Goal: Task Accomplishment & Management: Manage account settings

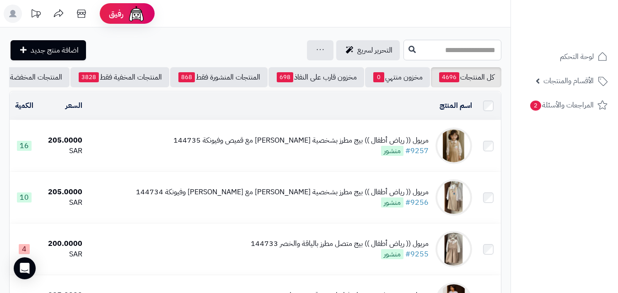
click at [485, 59] on input "text" at bounding box center [452, 50] width 98 height 21
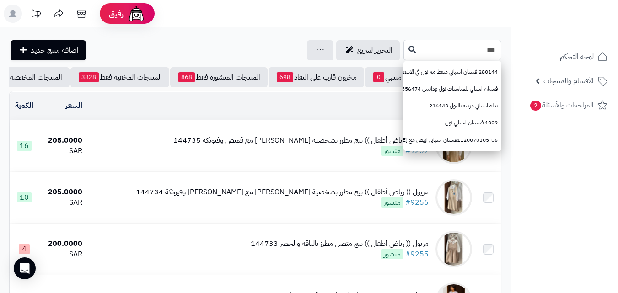
click at [403, 53] on input "***" at bounding box center [452, 50] width 98 height 21
type input "***"
click at [405, 53] on button at bounding box center [412, 49] width 14 height 17
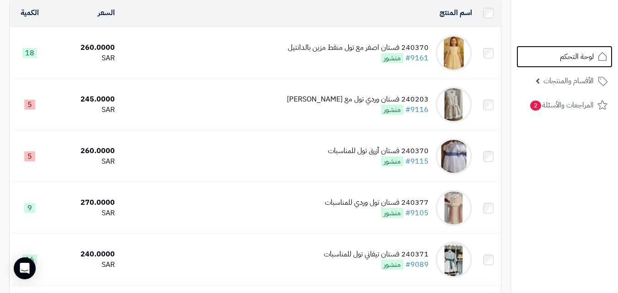
scroll to position [96, 0]
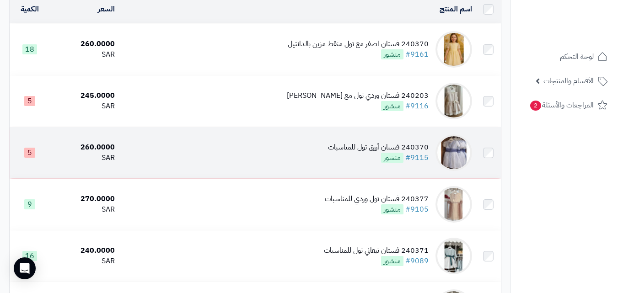
click at [279, 155] on td "240370 فستان أزرق تول للمناسبات #9115 منشور" at bounding box center [296, 152] width 357 height 51
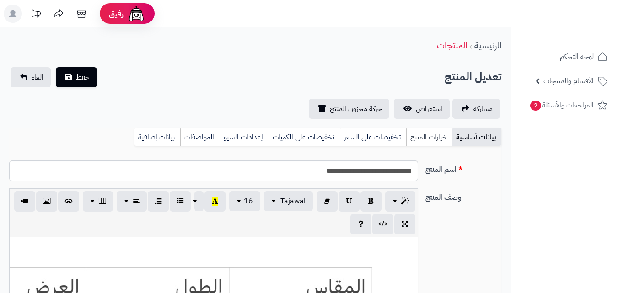
scroll to position [167, 0]
click at [419, 133] on link "خيارات المنتج" at bounding box center [429, 137] width 46 height 18
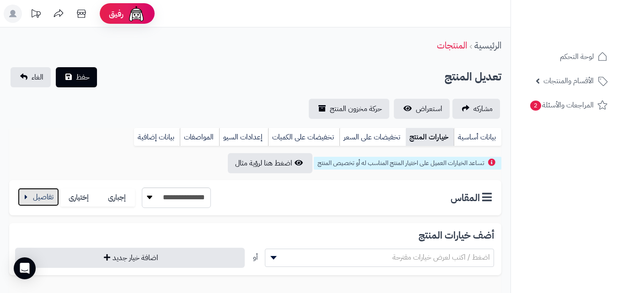
click at [56, 193] on button "button" at bounding box center [38, 197] width 41 height 18
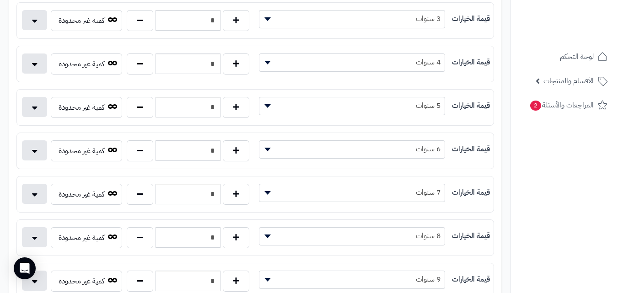
scroll to position [342, 0]
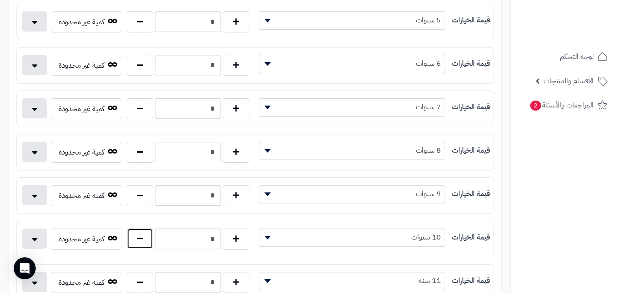
click at [145, 231] on button "button" at bounding box center [140, 238] width 27 height 21
type input "*"
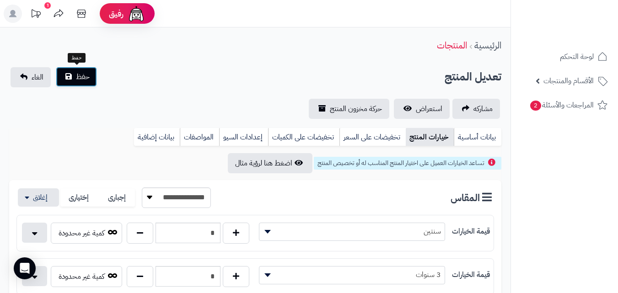
click at [75, 73] on button "حفظ" at bounding box center [76, 77] width 41 height 20
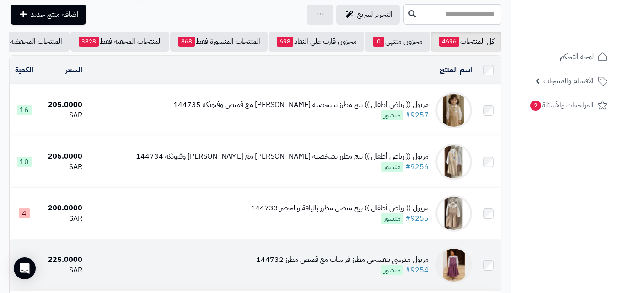
drag, startPoint x: 242, startPoint y: 237, endPoint x: 160, endPoint y: 236, distance: 82.3
